Goal: Transaction & Acquisition: Purchase product/service

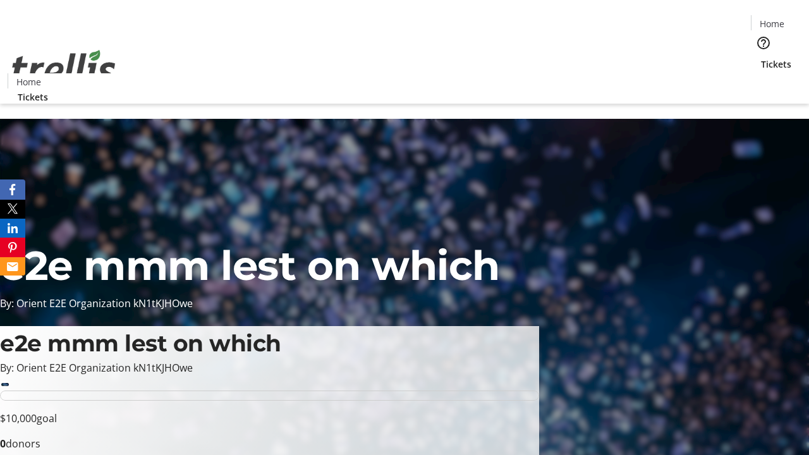
click at [761, 58] on span "Tickets" at bounding box center [776, 64] width 30 height 13
